Goal: Task Accomplishment & Management: Manage account settings

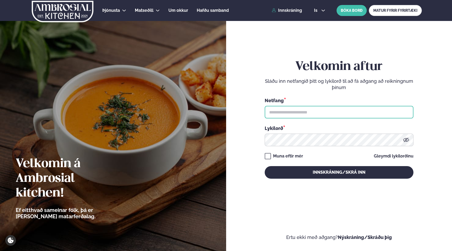
drag, startPoint x: 295, startPoint y: 111, endPoint x: 296, endPoint y: 113, distance: 3.1
click at [295, 111] on input "text" at bounding box center [339, 112] width 149 height 13
type input "**********"
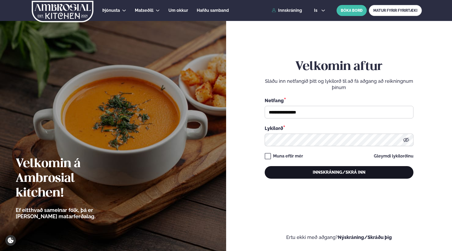
click at [298, 173] on button "Innskráning/Skrá inn" at bounding box center [339, 172] width 149 height 13
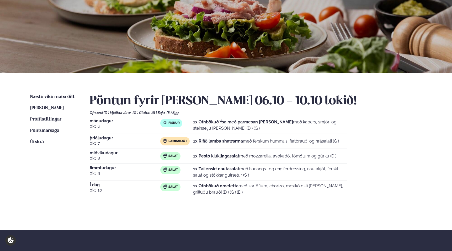
scroll to position [44, 0]
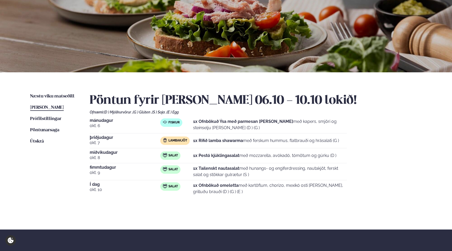
click at [277, 216] on div "Næstu [PERSON_NAME] matseðill Næsta vika [PERSON_NAME] matseðill [PERSON_NAME] …" at bounding box center [225, 150] width 423 height 157
click at [50, 94] on span "Næstu viku matseðill" at bounding box center [52, 96] width 44 height 4
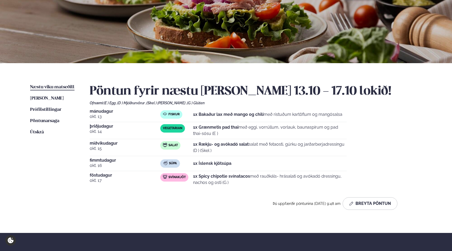
scroll to position [48, 0]
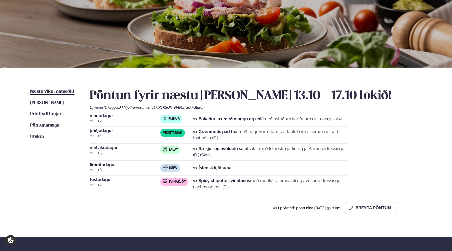
drag, startPoint x: 201, startPoint y: 202, endPoint x: 22, endPoint y: 181, distance: 180.1
click at [201, 202] on div "Þú uppfærðir pöntunina [DATE] 9:48 am Breyta Pöntun" at bounding box center [244, 208] width 308 height 13
click at [63, 103] on span "[PERSON_NAME]" at bounding box center [47, 103] width 34 height 4
